Goal: Navigation & Orientation: Find specific page/section

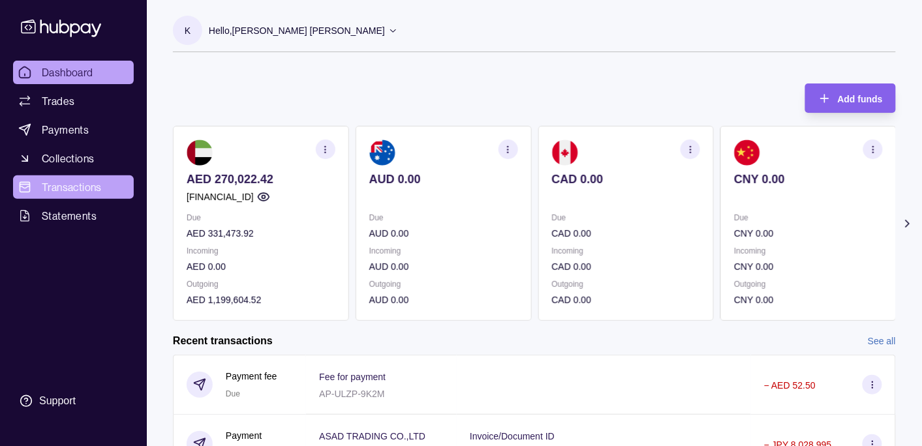
click at [89, 183] on span "Transactions" at bounding box center [72, 188] width 60 height 16
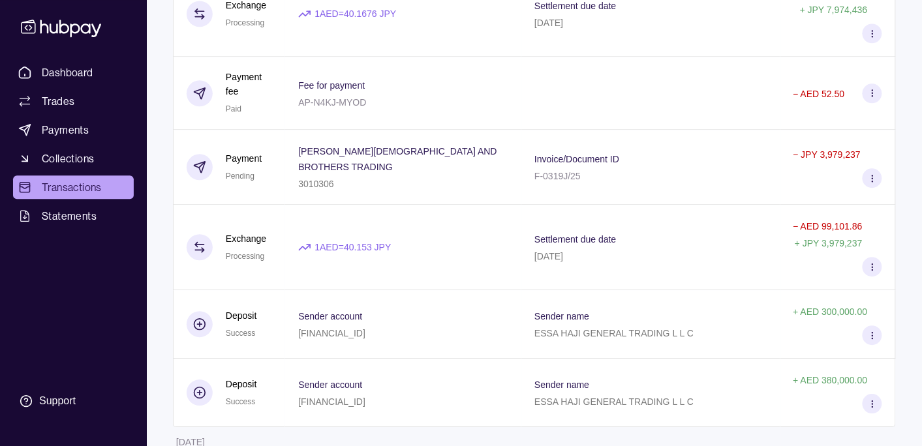
scroll to position [2199, 0]
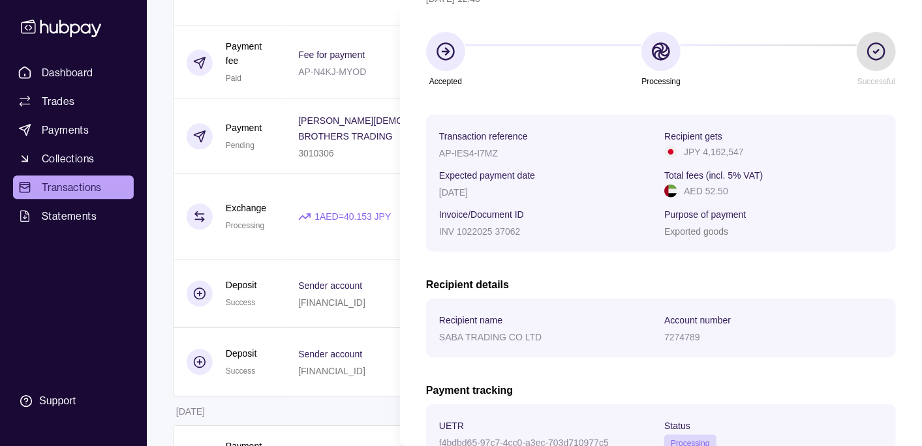
scroll to position [236, 0]
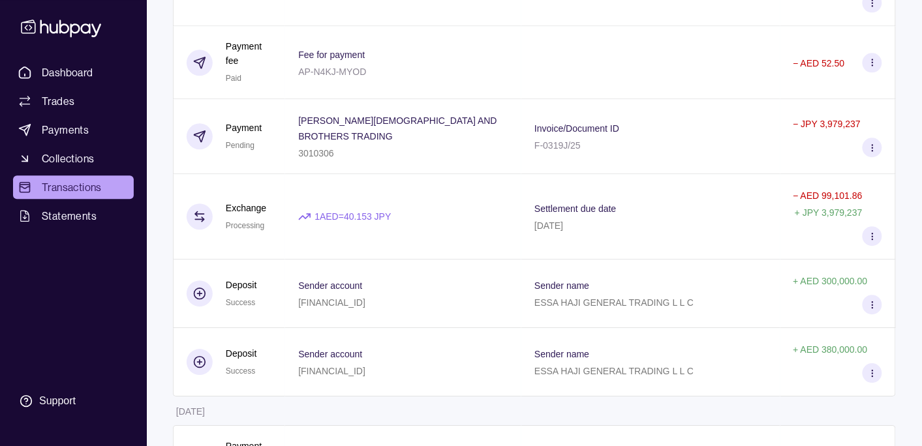
click at [163, 329] on html "Dashboard Trades Payments Collections Transactions Statements Support K Hello, …" at bounding box center [461, 208] width 922 height 4814
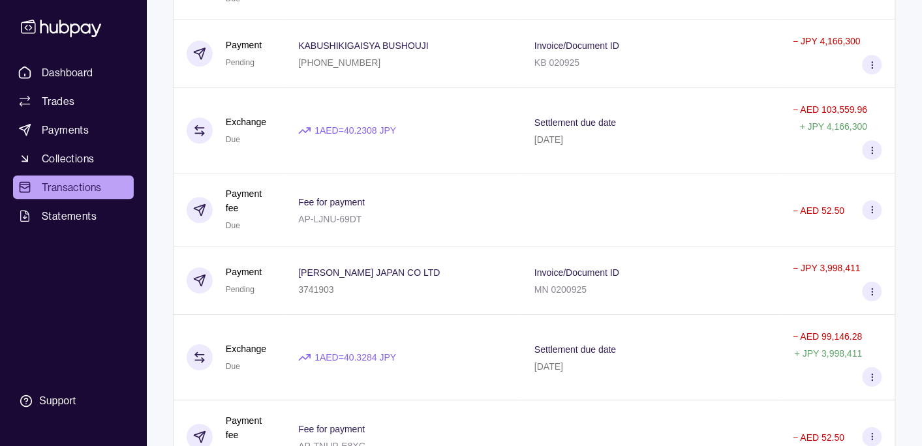
scroll to position [893, 0]
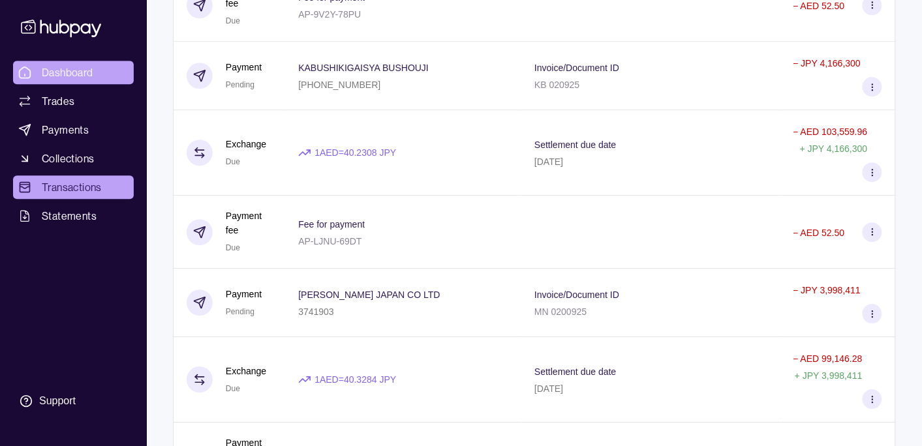
click at [67, 68] on span "Dashboard" at bounding box center [68, 73] width 52 height 16
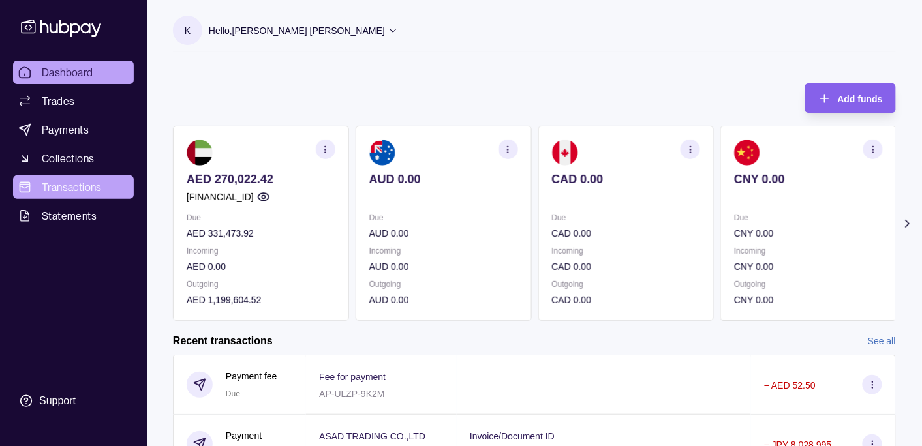
click at [61, 185] on span "Transactions" at bounding box center [72, 188] width 60 height 16
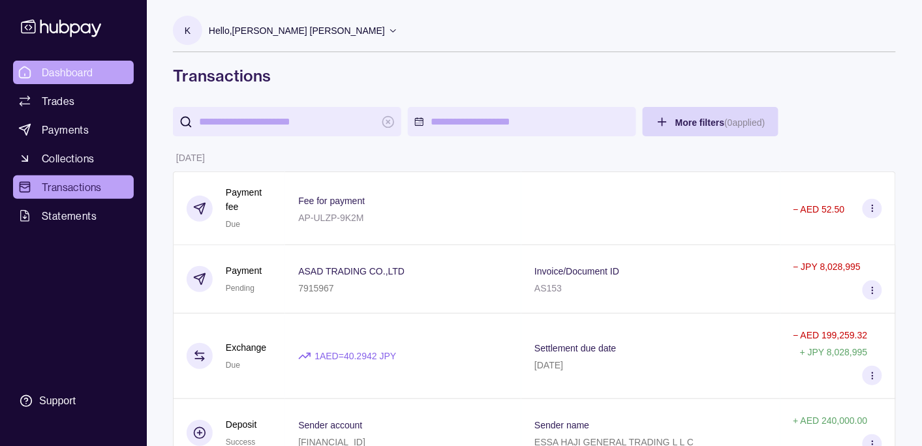
click at [67, 72] on span "Dashboard" at bounding box center [68, 73] width 52 height 16
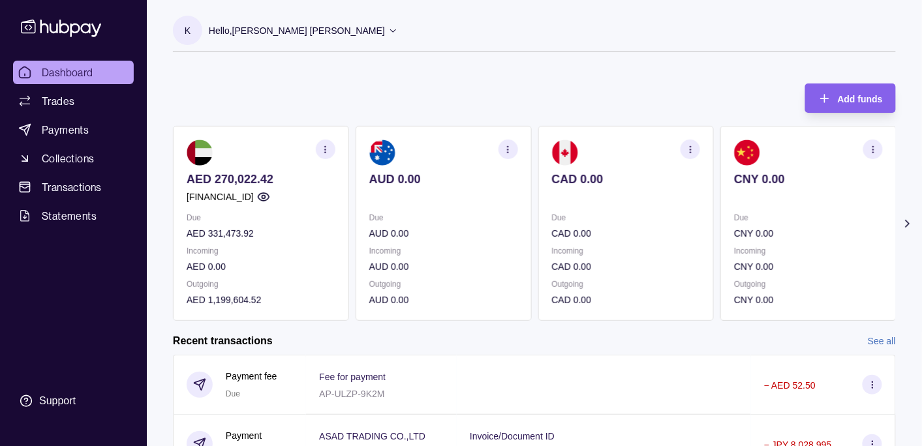
click at [296, 33] on p "Hello, [PERSON_NAME] [PERSON_NAME]" at bounding box center [297, 30] width 176 height 14
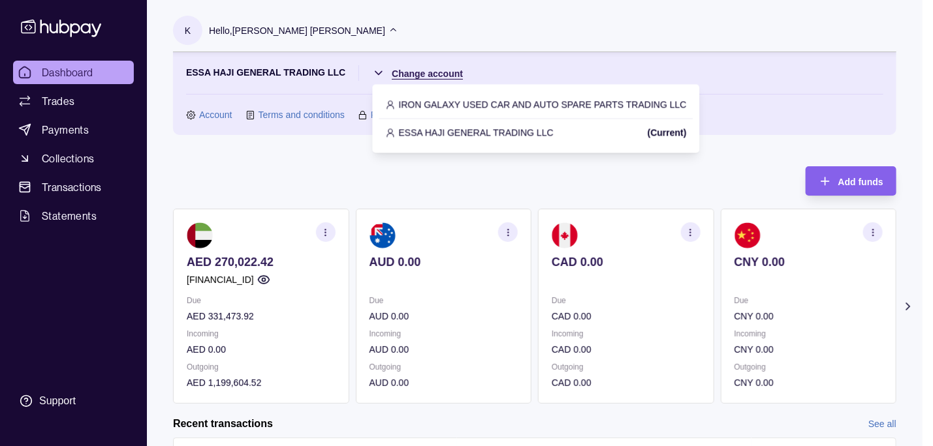
click at [432, 74] on html "Dashboard Trades Payments Collections Transactions Statements Support K Hello, …" at bounding box center [466, 388] width 933 height 777
click at [463, 101] on p "IRON GALAXY USED CAR AND AUTO SPARE PARTS TRADING LLC" at bounding box center [543, 104] width 288 height 14
